Goal: Transaction & Acquisition: Purchase product/service

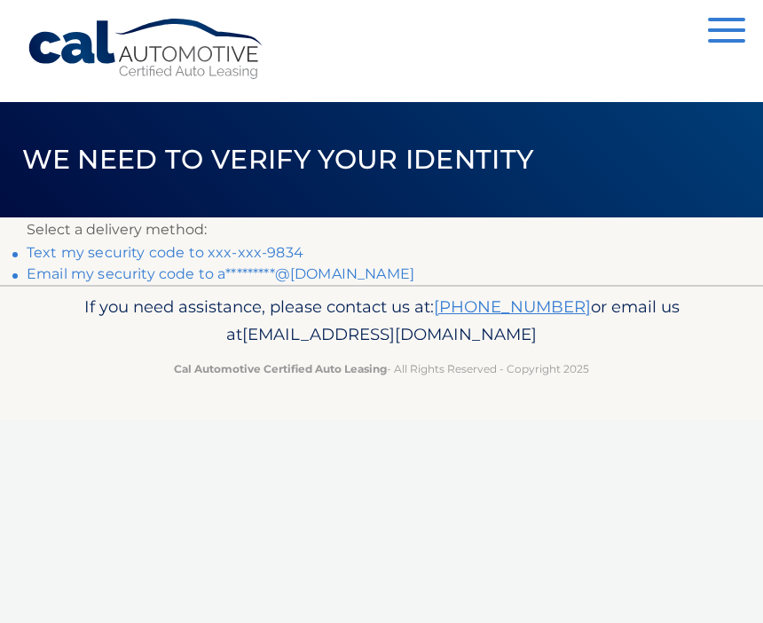
click at [205, 247] on link "Text my security code to xxx-xxx-9834" at bounding box center [165, 252] width 277 height 17
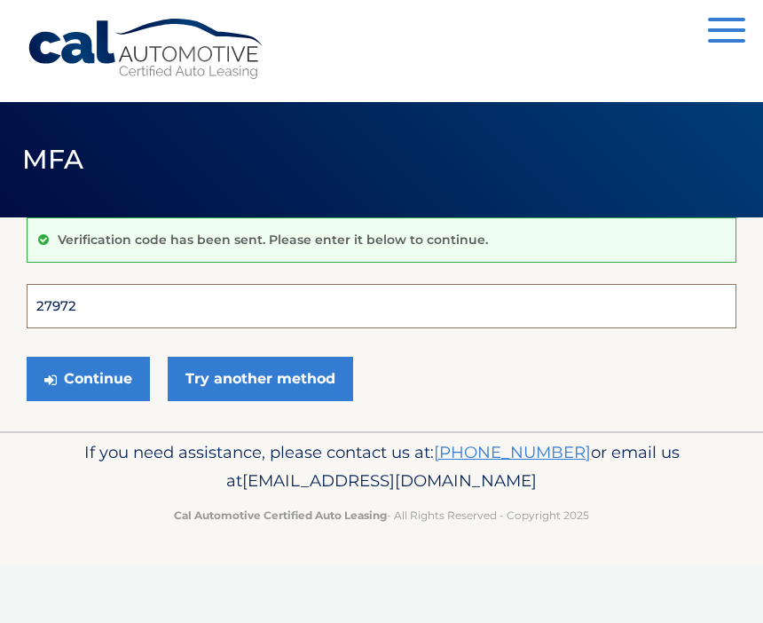
type input "279729"
click at [88, 378] on button "Continue" at bounding box center [88, 379] width 123 height 44
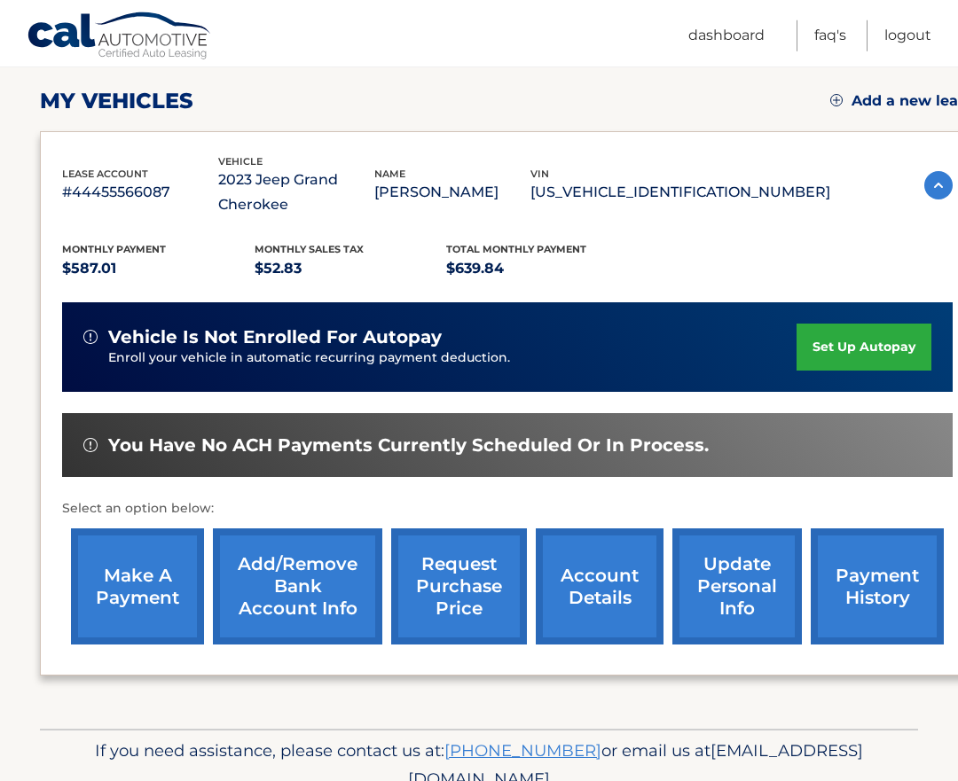
scroll to position [236, 0]
click at [143, 606] on link "make a payment" at bounding box center [137, 587] width 133 height 116
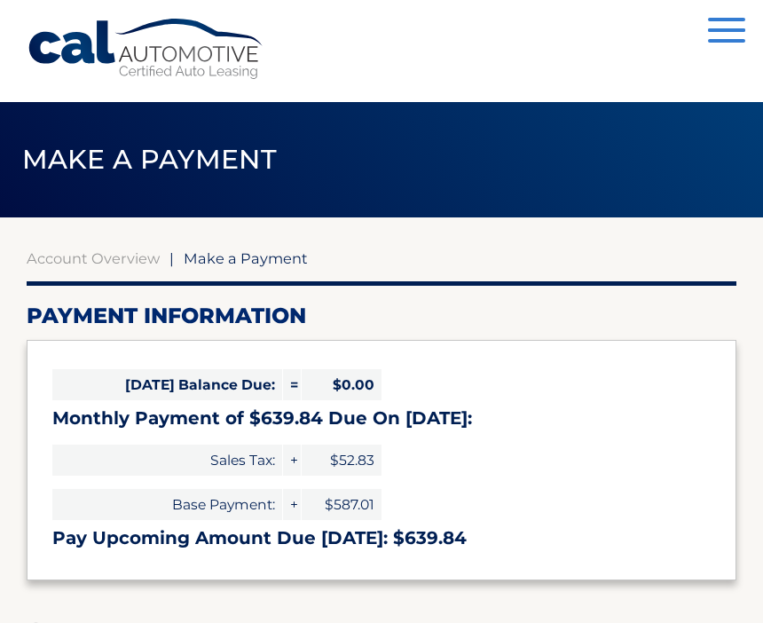
select select "MmFkYjJmNWMtYjczZS00NDExLThlY2QtMmVkZjI2MTdiMTk3"
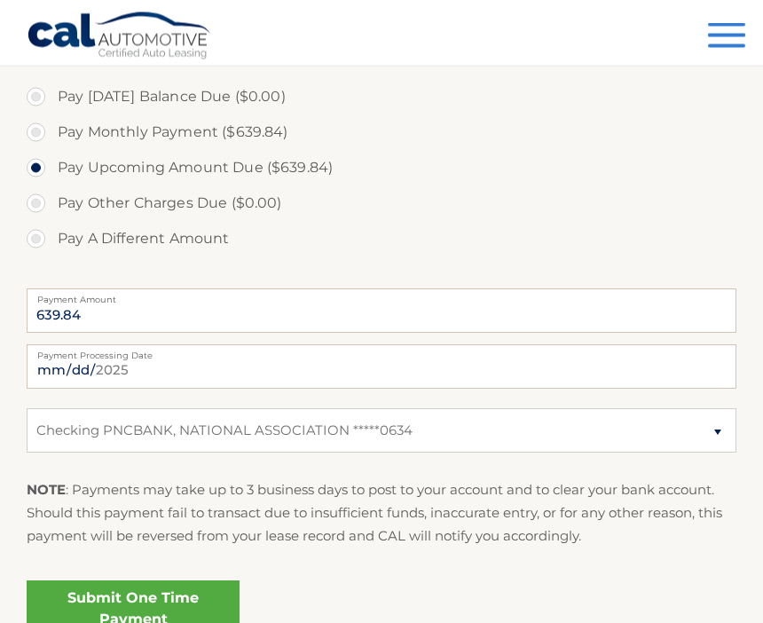
scroll to position [543, 0]
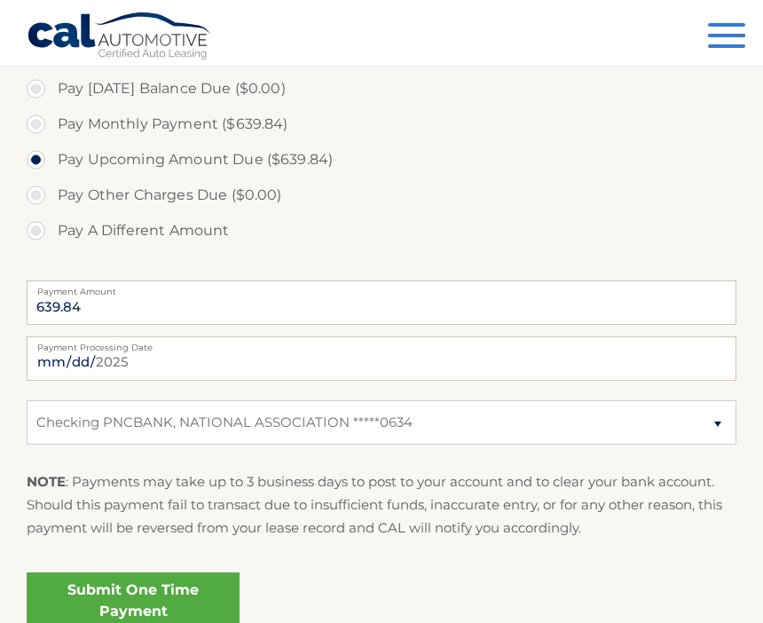
click at [169, 599] on link "Submit One Time Payment" at bounding box center [133, 600] width 213 height 57
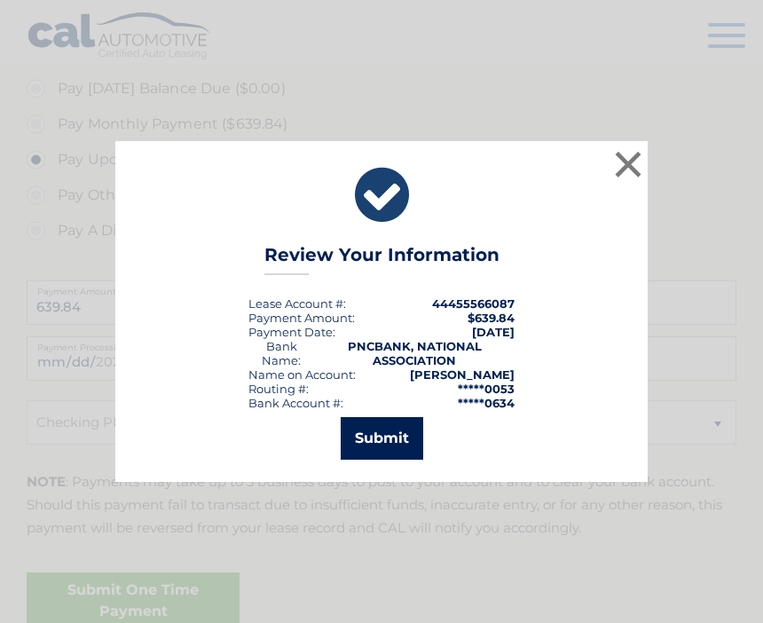
click at [397, 459] on button "Submit" at bounding box center [382, 438] width 82 height 43
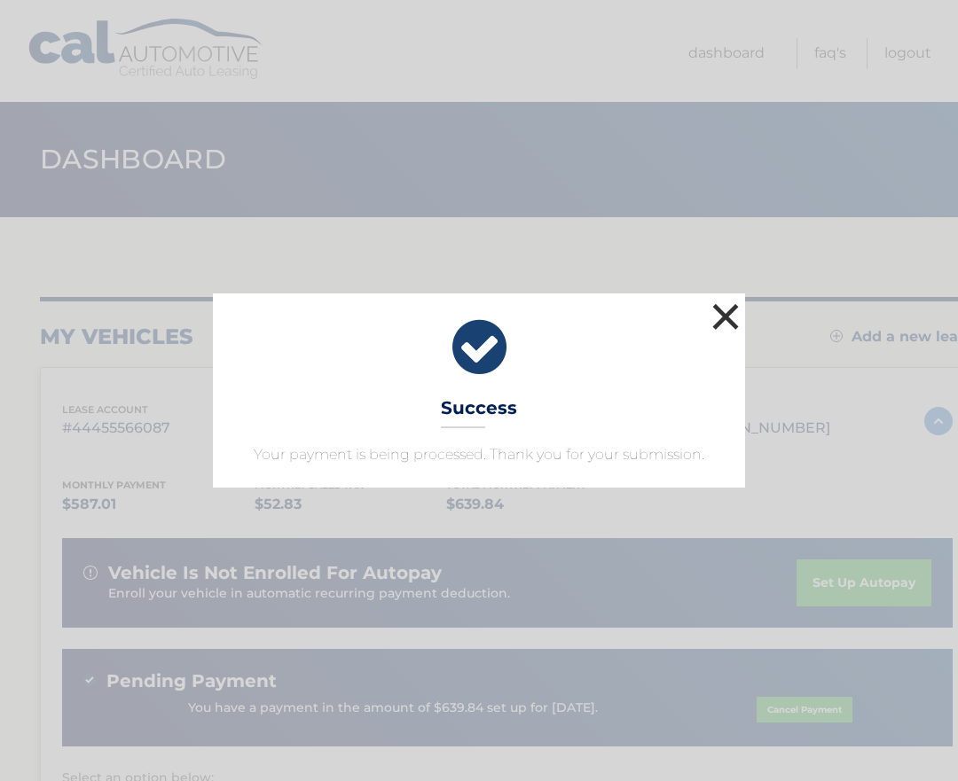
click at [740, 318] on button "×" at bounding box center [725, 316] width 35 height 35
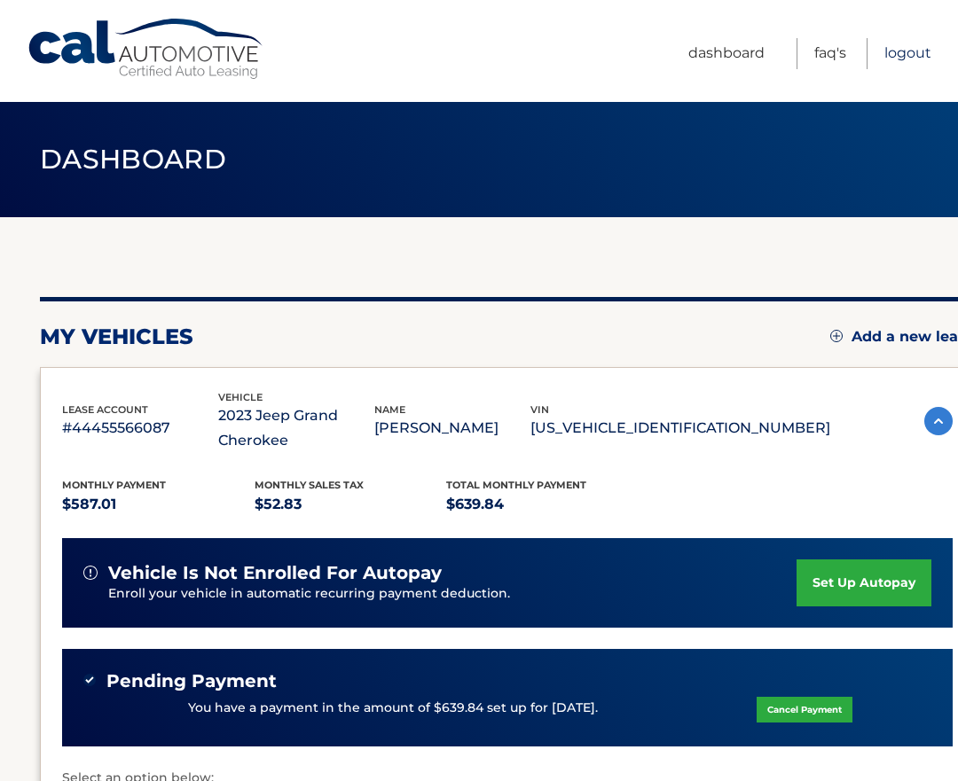
click at [903, 58] on link "Logout" at bounding box center [907, 53] width 47 height 31
